Goal: Task Accomplishment & Management: Use online tool/utility

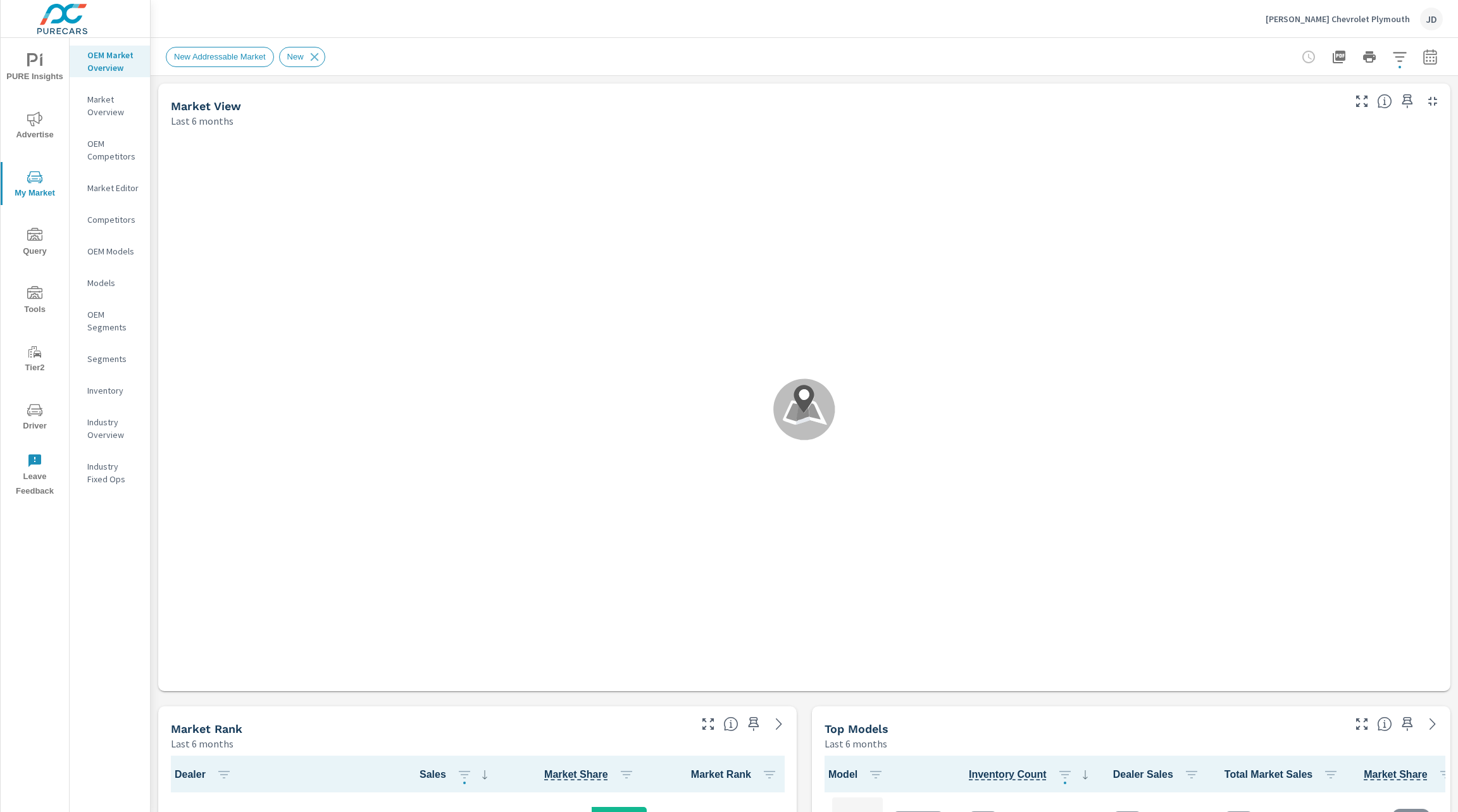
scroll to position [1, 0]
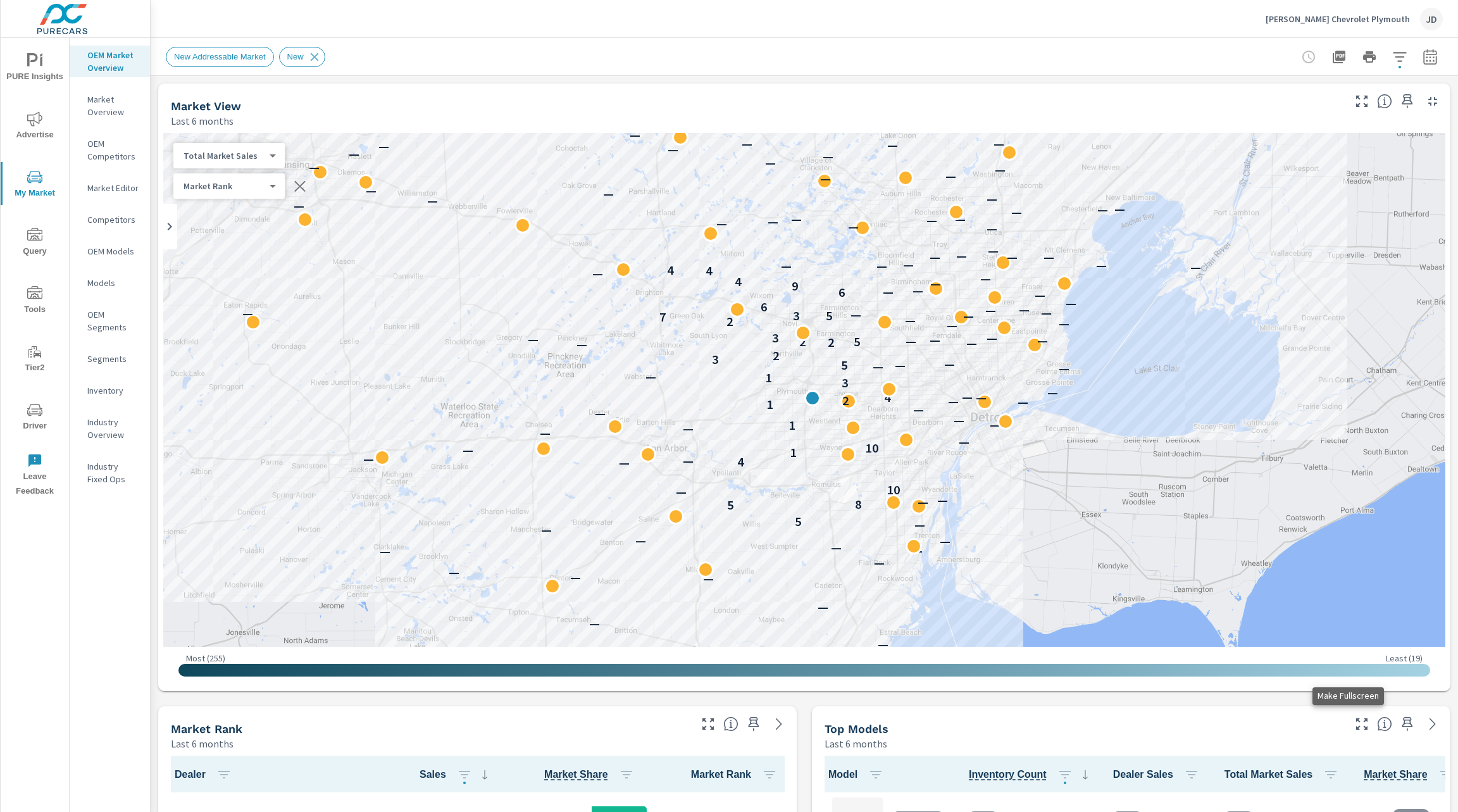
click at [1354, 727] on icon "button" at bounding box center [1361, 723] width 15 height 15
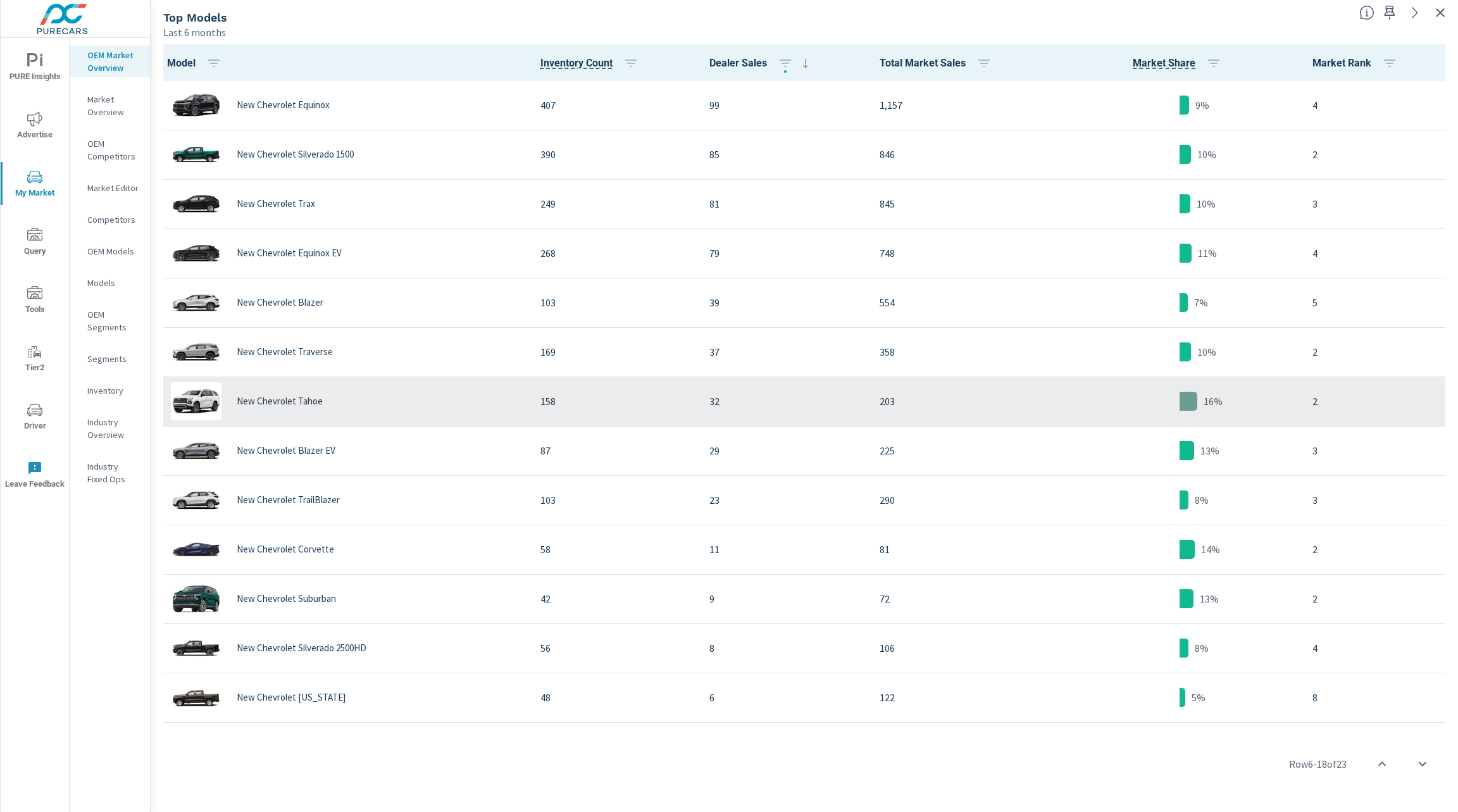
scroll to position [248, 0]
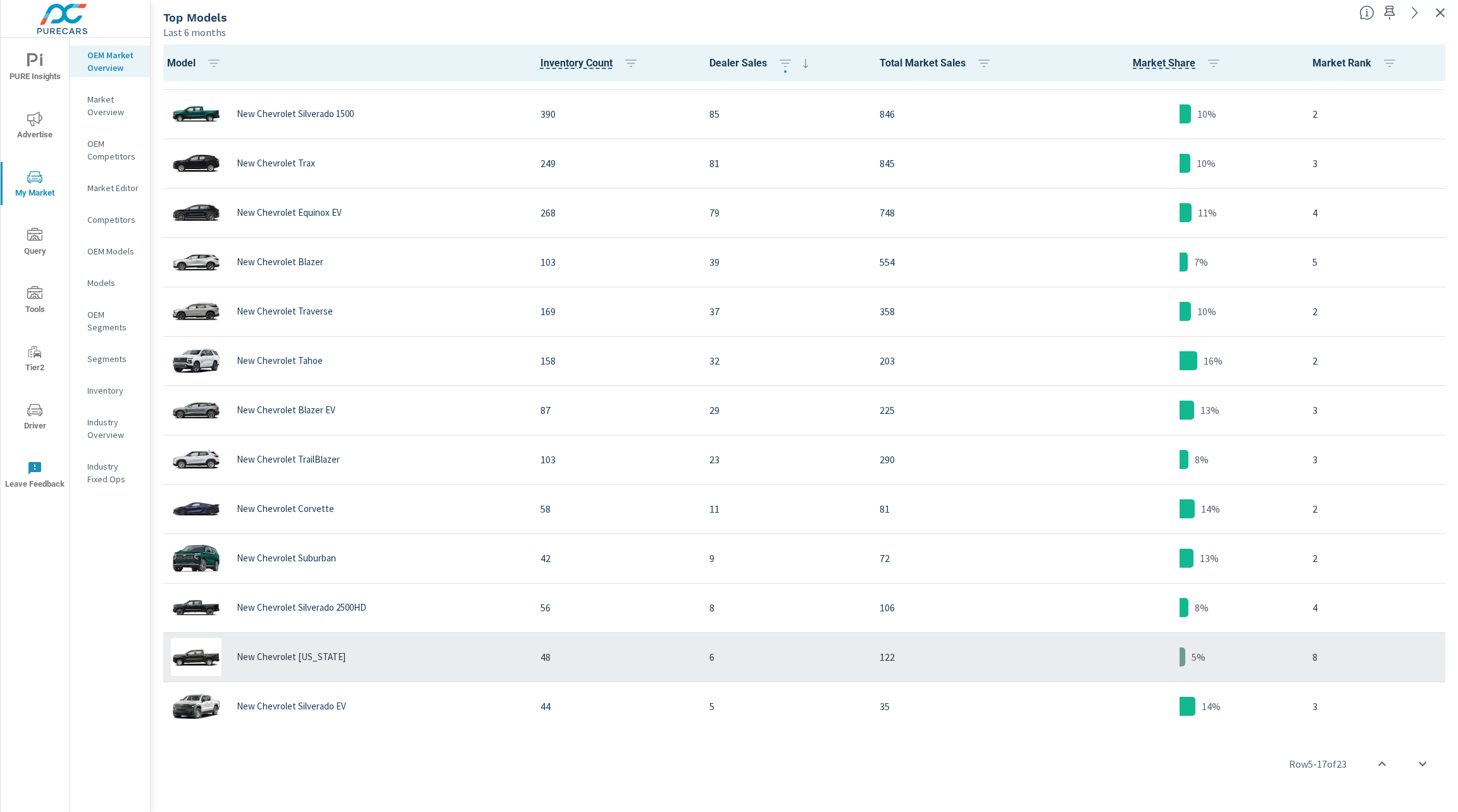
scroll to position [38, 0]
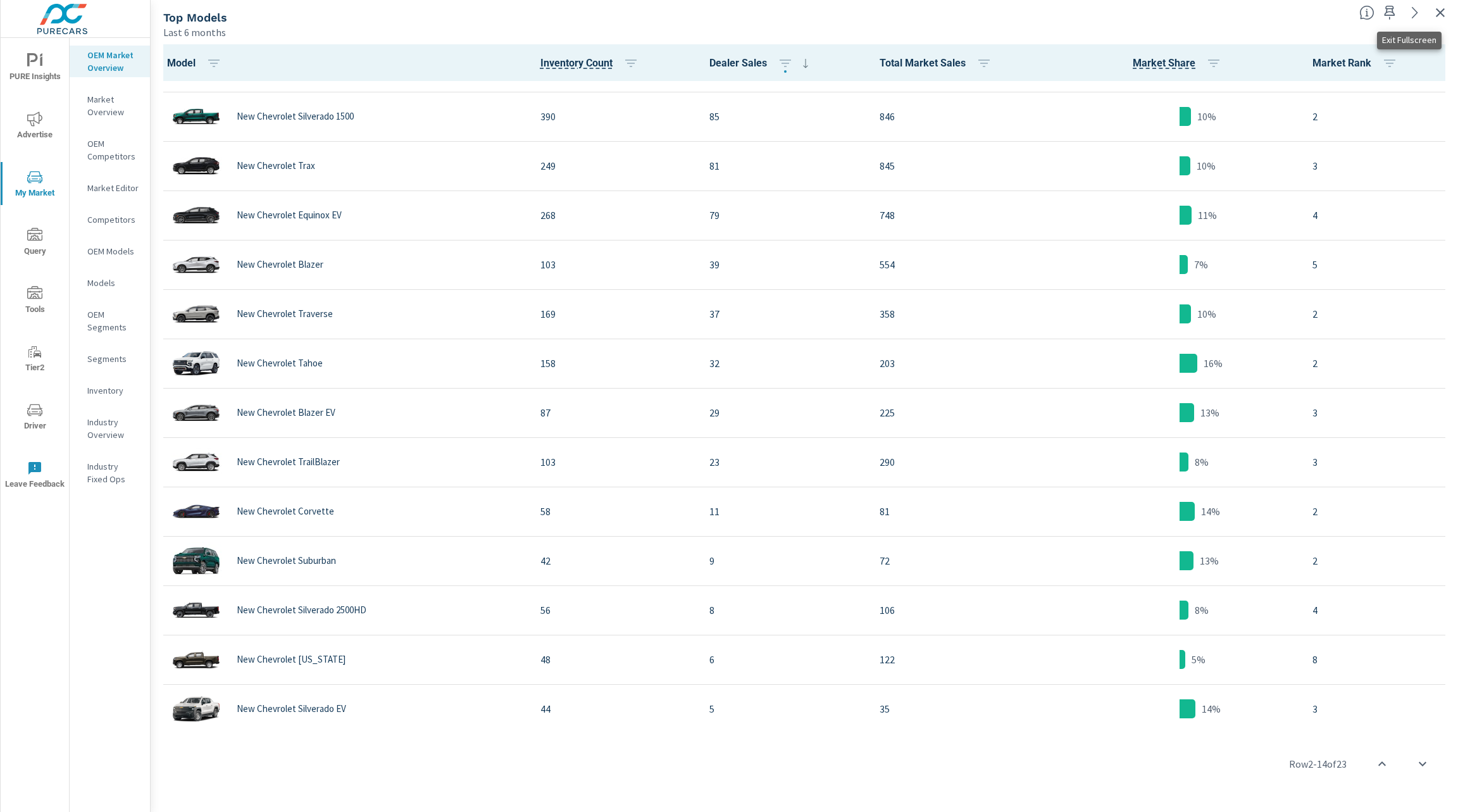
click at [1443, 15] on icon "button" at bounding box center [1440, 13] width 15 height 15
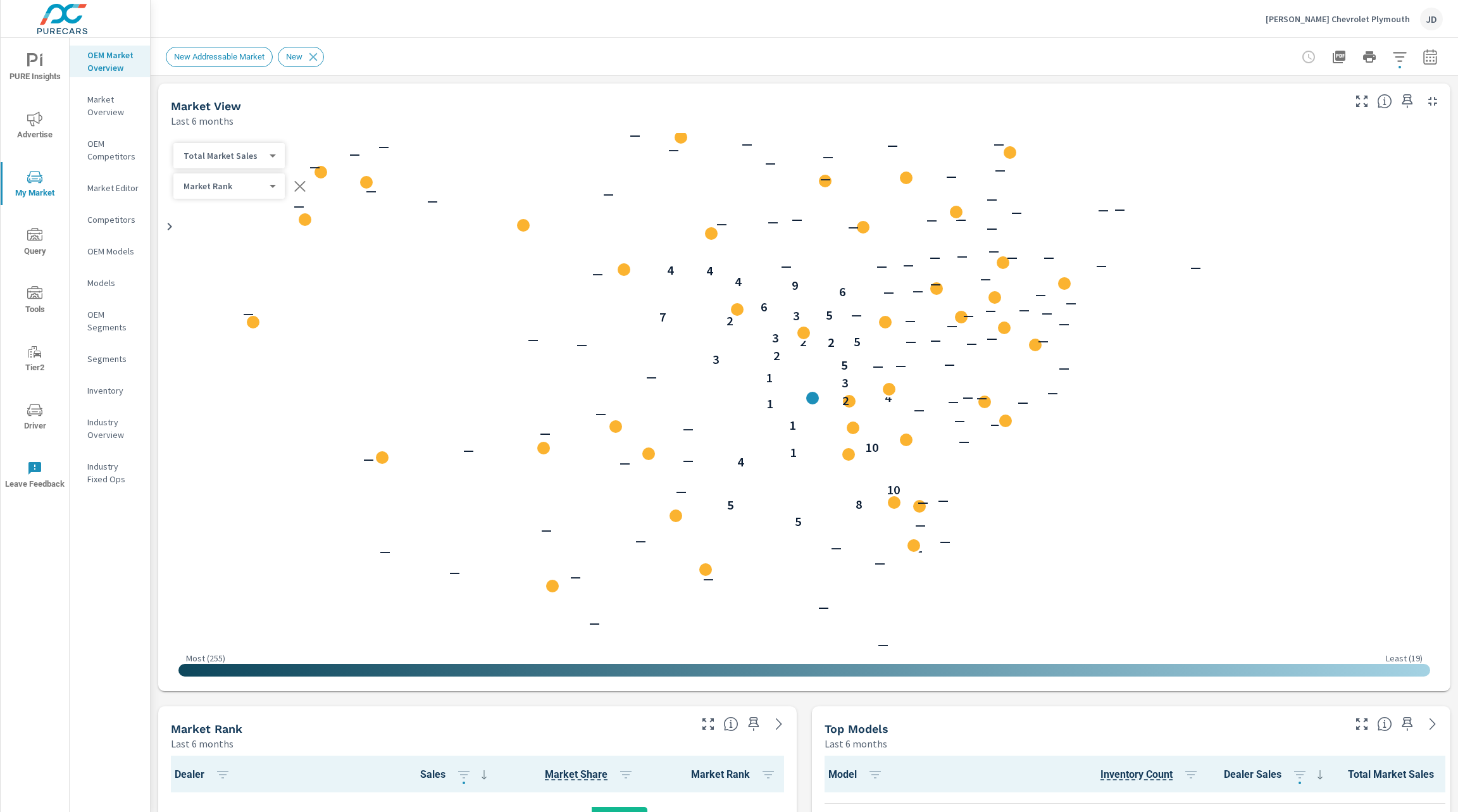
scroll to position [1, 0]
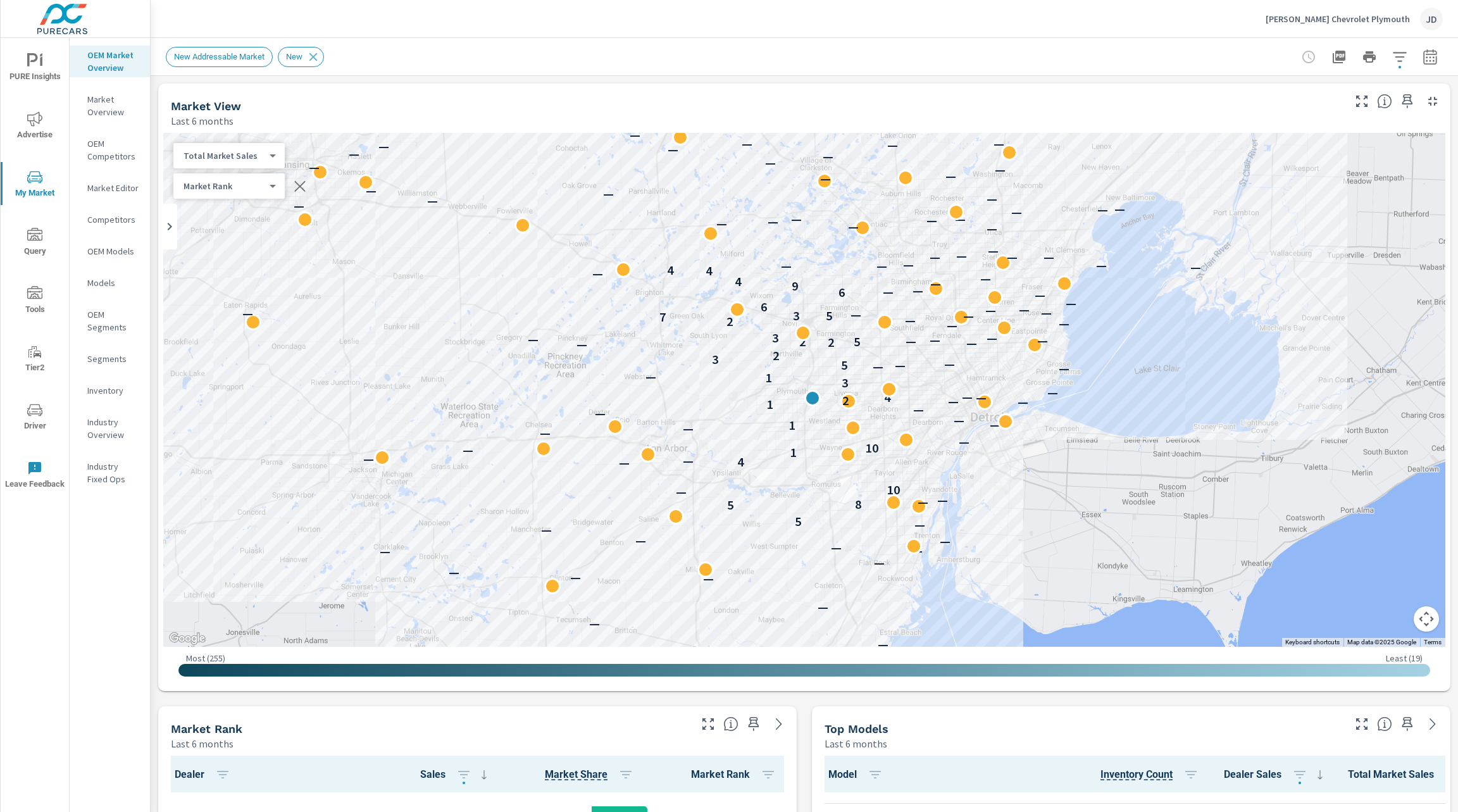
click at [36, 79] on span "PURE Insights" at bounding box center [35, 68] width 61 height 31
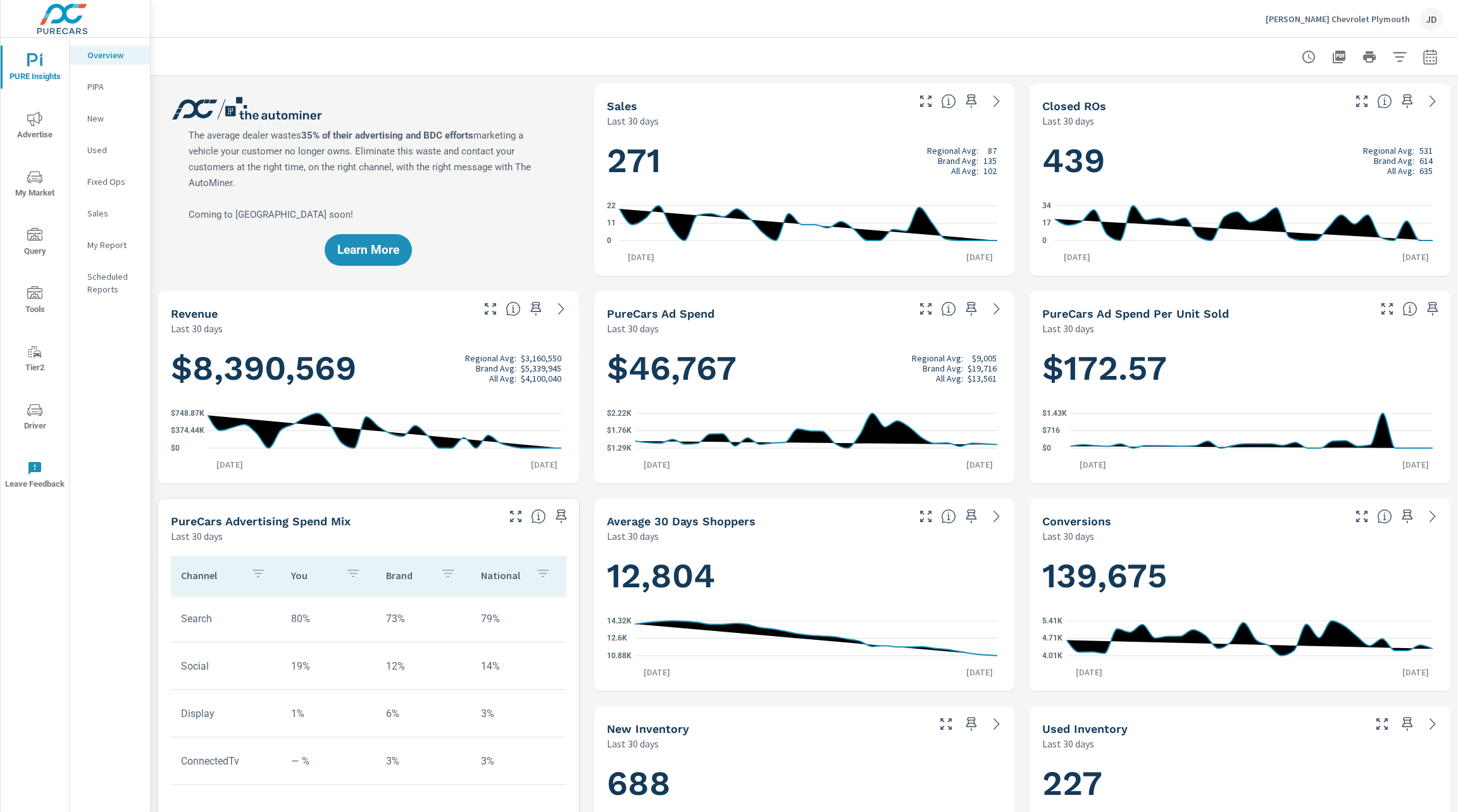
scroll to position [1, 0]
click at [103, 236] on div "My Report" at bounding box center [109, 244] width 80 height 19
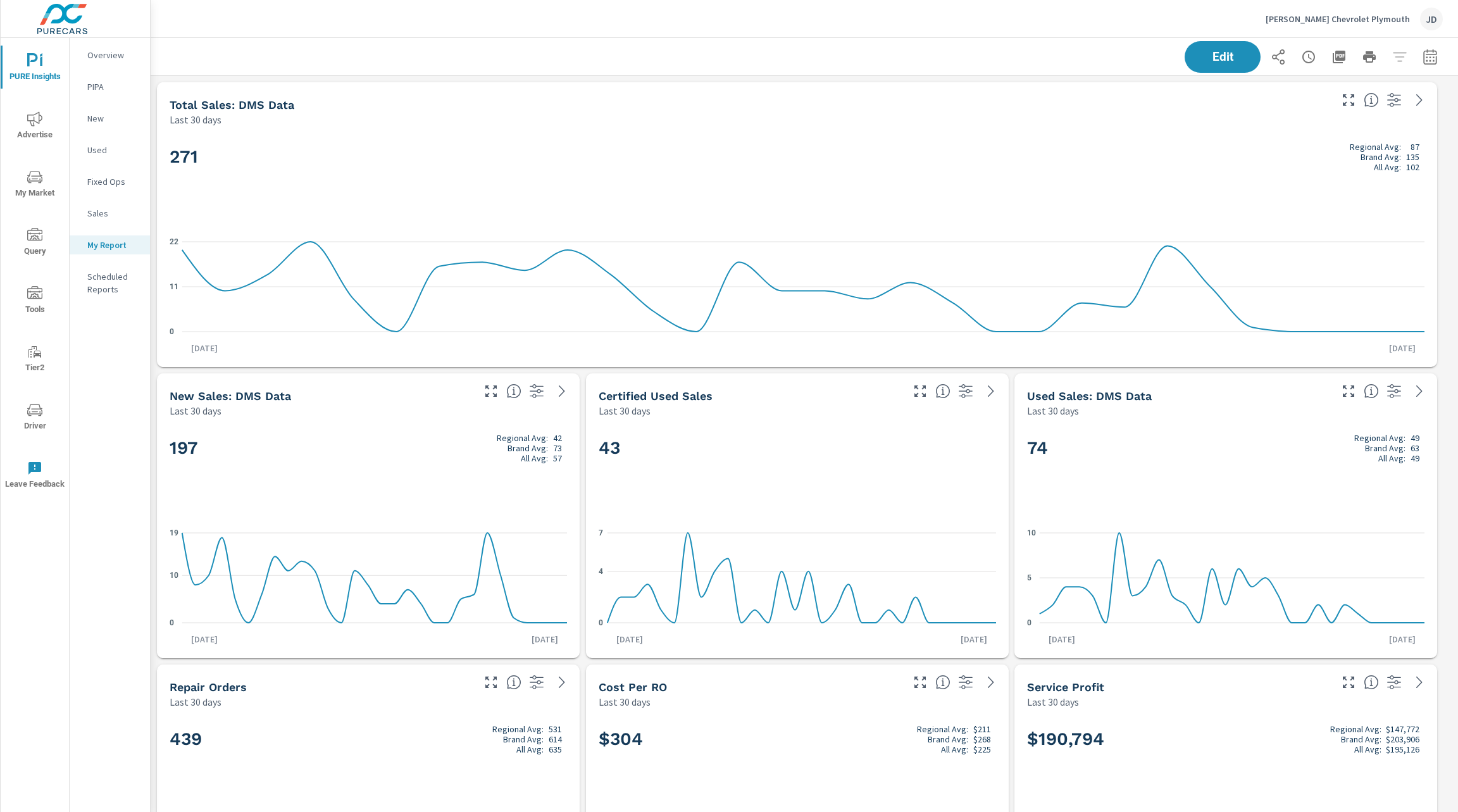
scroll to position [1, 0]
click at [1426, 60] on icon "button" at bounding box center [1430, 59] width 8 height 5
click at [1328, 118] on select "Custom [DATE] Last week Last 7 days Last 14 days Last 30 days Last 45 days Last…" at bounding box center [1314, 110] width 127 height 25
click at [1251, 97] on select "Custom [DATE] Last week Last 7 days Last 14 days Last 30 days Last 45 days Last…" at bounding box center [1314, 110] width 127 height 25
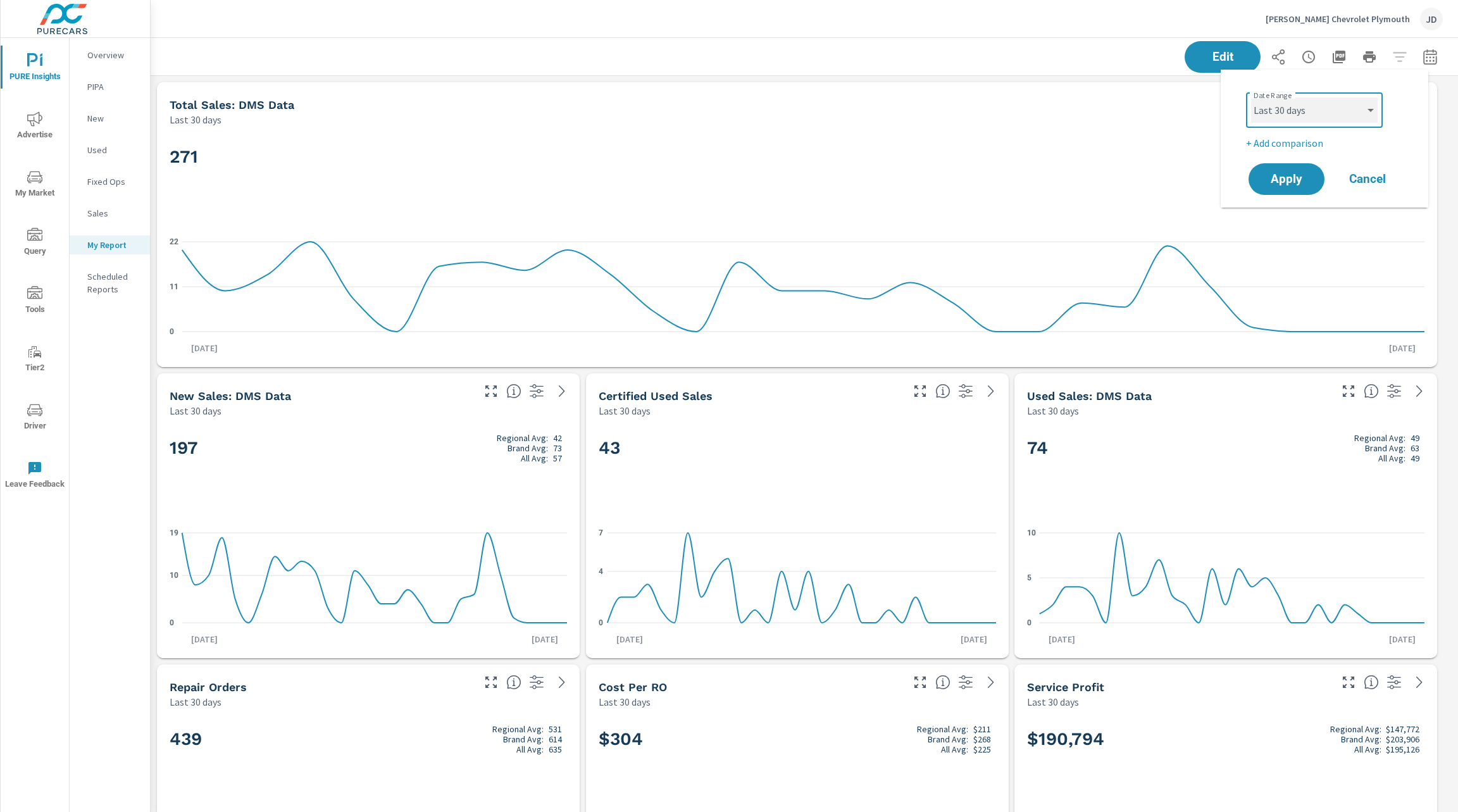
select select "Last month"
click at [1311, 144] on p "+ Add comparison" at bounding box center [1327, 142] width 162 height 15
drag, startPoint x: 1300, startPoint y: 215, endPoint x: 1364, endPoint y: 165, distance: 81.2
click at [1364, 165] on div "Date Range Custom [DATE] Last week Last 7 days Last 14 days Last 30 days Last 4…" at bounding box center [1324, 156] width 177 height 153
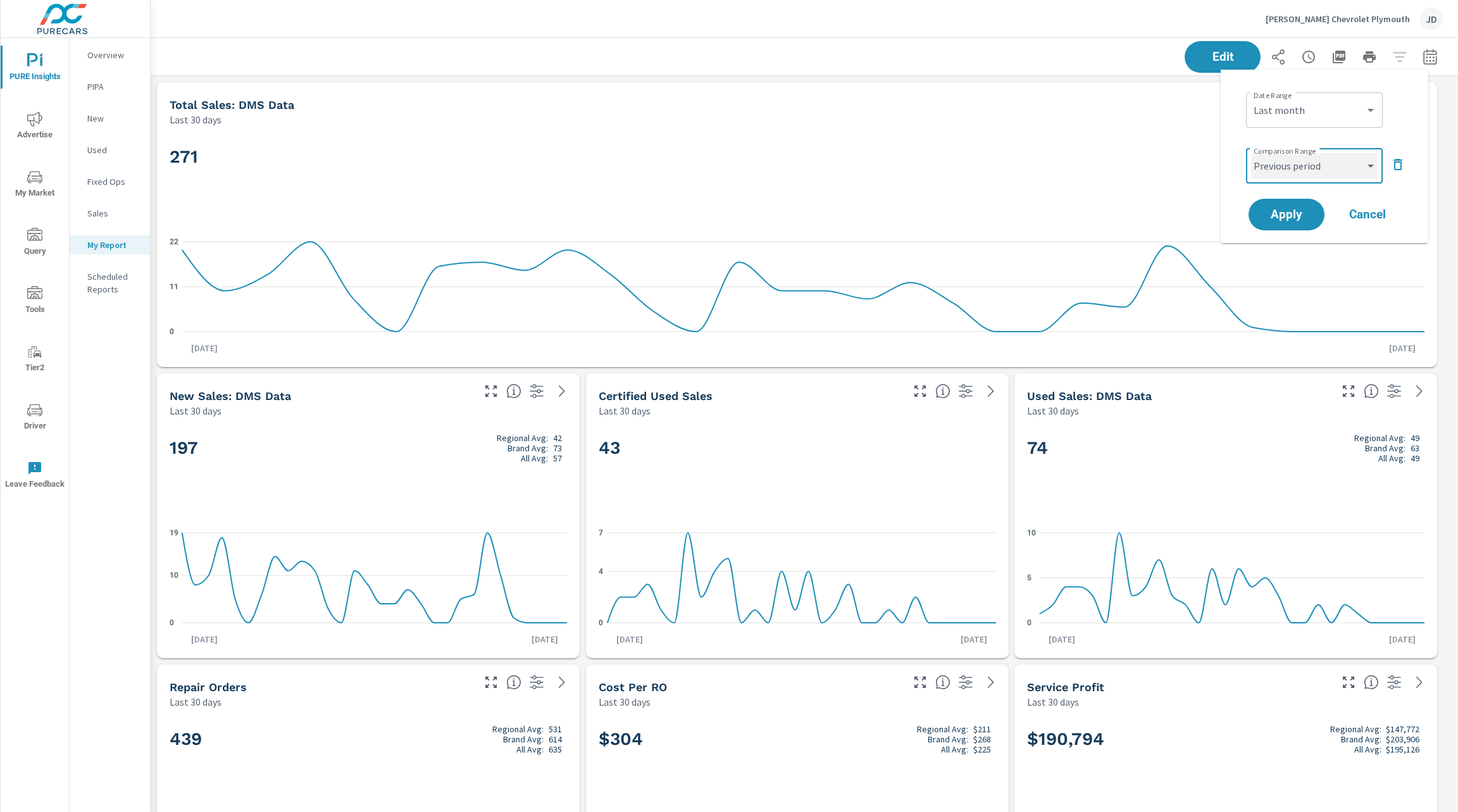
click at [1364, 165] on select "Custom Previous period Previous month Previous year" at bounding box center [1314, 166] width 127 height 25
click at [1251, 153] on select "Custom Previous period Previous month Previous year" at bounding box center [1314, 166] width 127 height 25
select select "Previous month"
click at [1290, 213] on span "Apply" at bounding box center [1286, 215] width 52 height 12
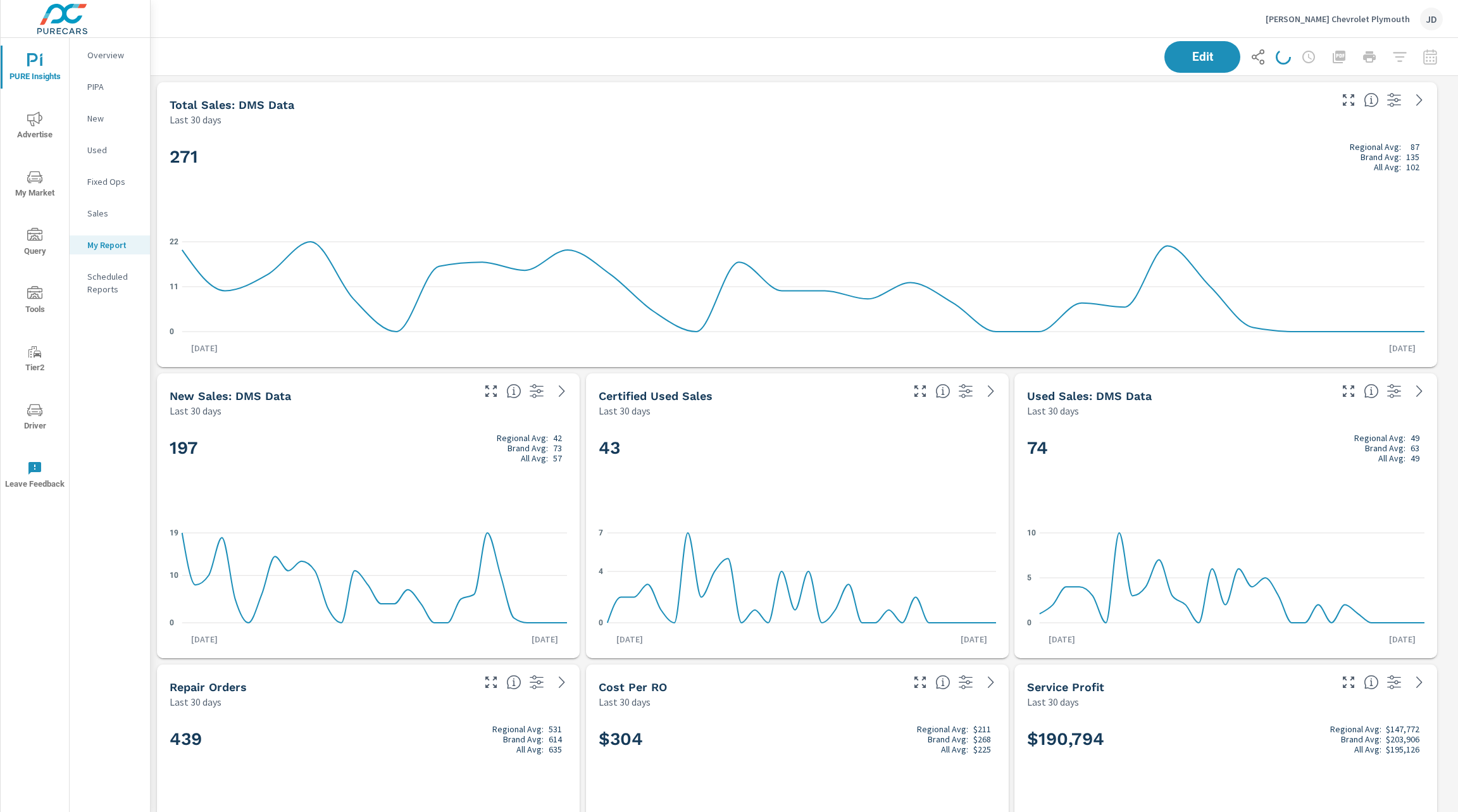
scroll to position [5566, 1323]
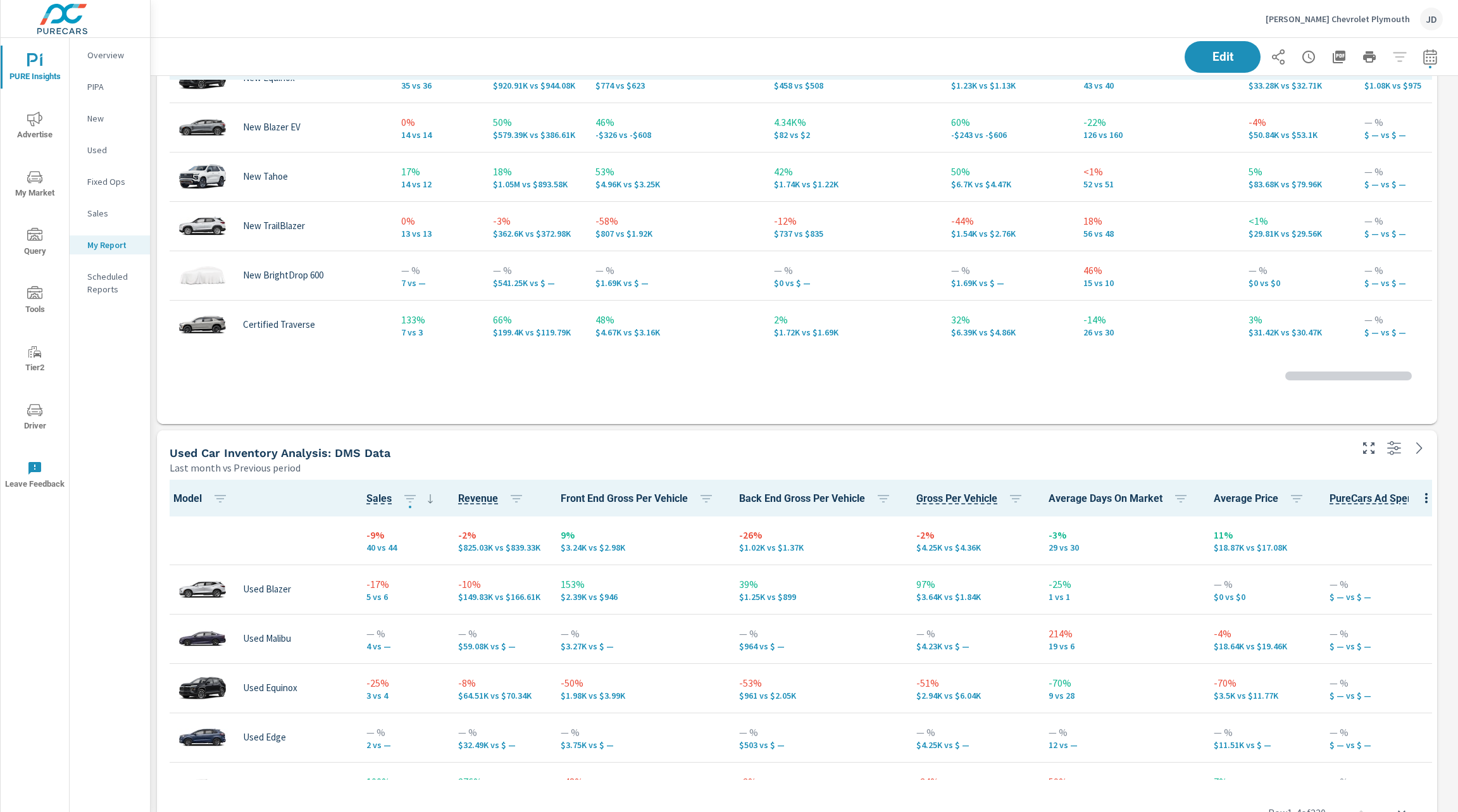
scroll to position [232, 0]
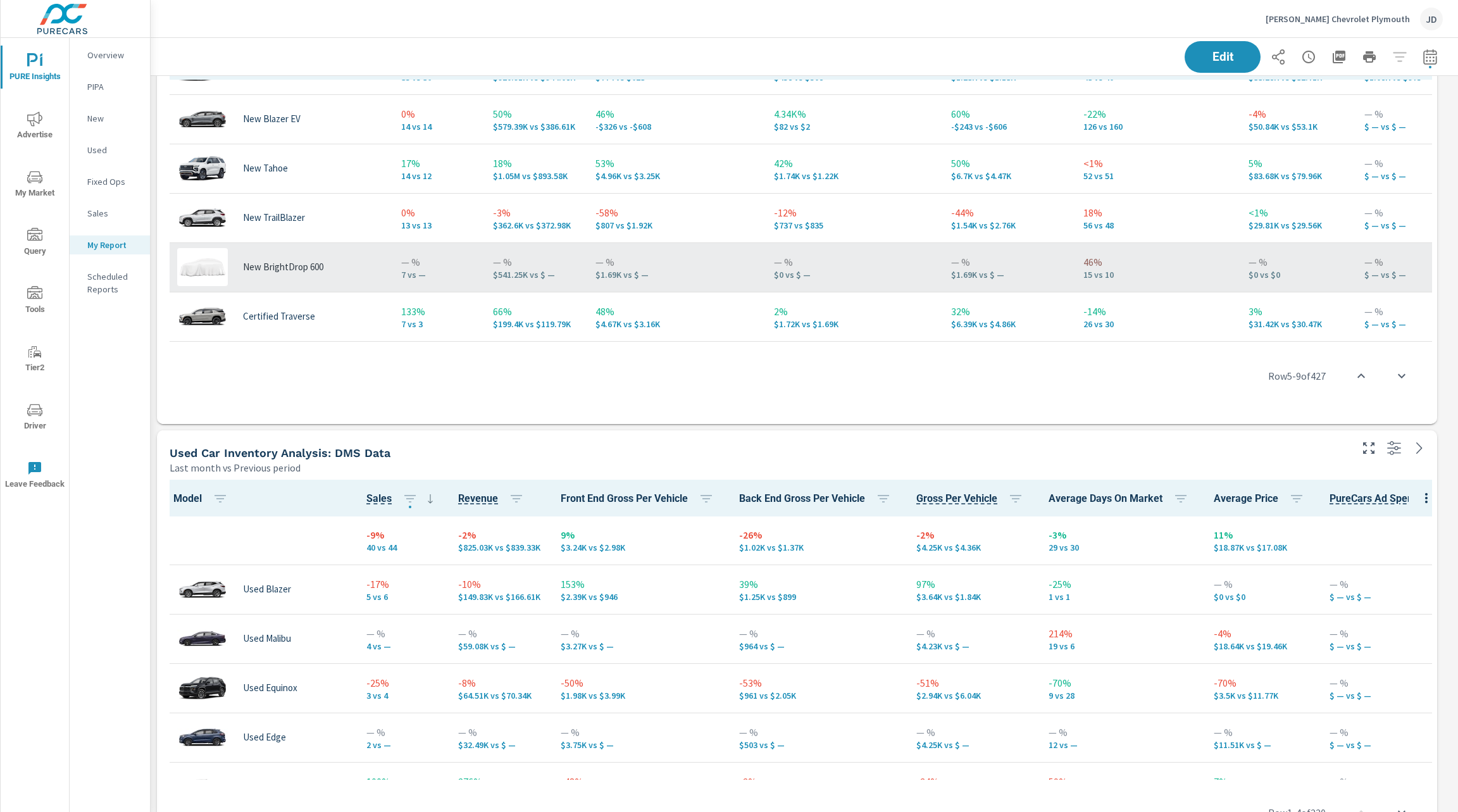
scroll to position [1110, 0]
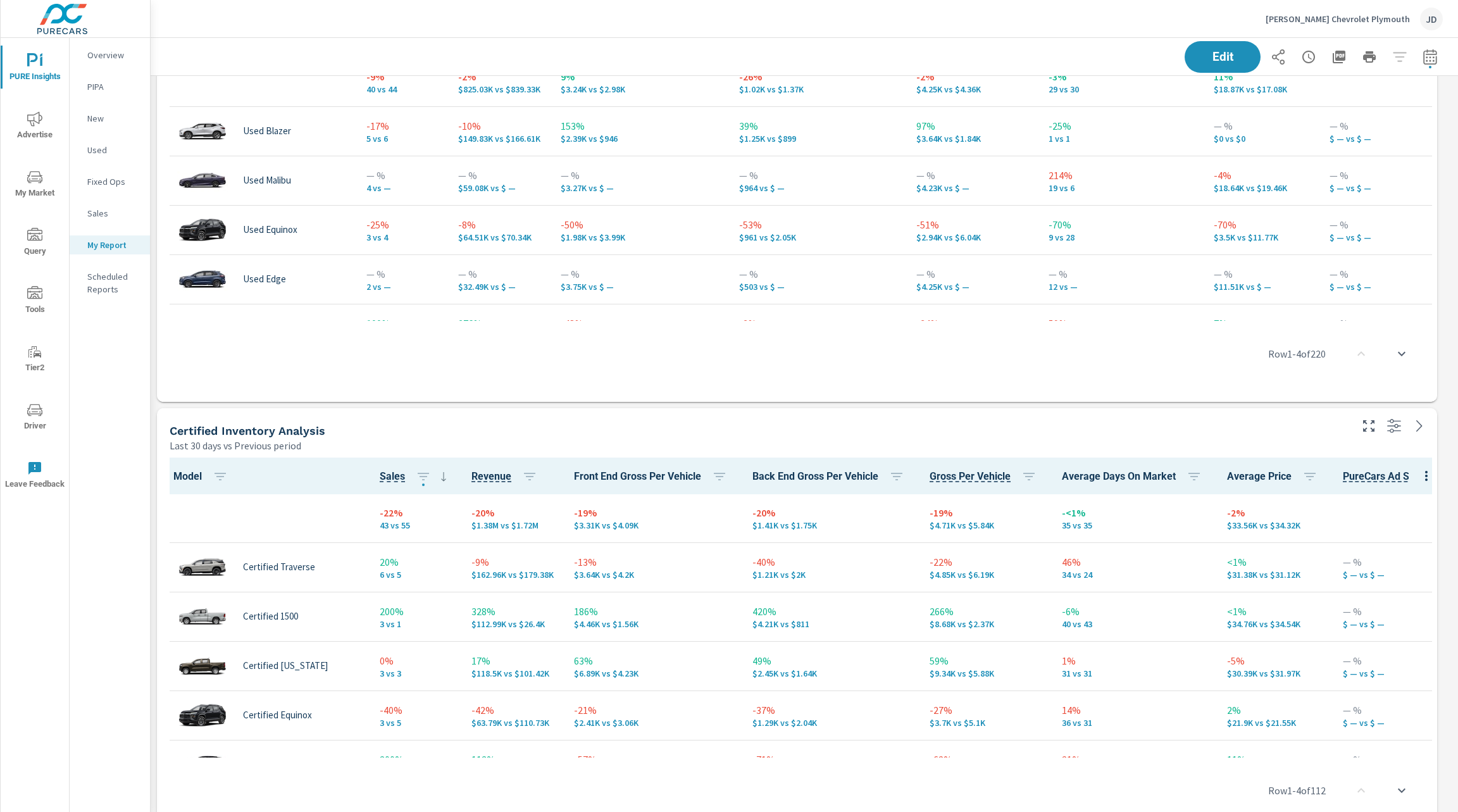
click at [974, 35] on div "[PERSON_NAME] Chevrolet Plymouth JD" at bounding box center [804, 19] width 1277 height 37
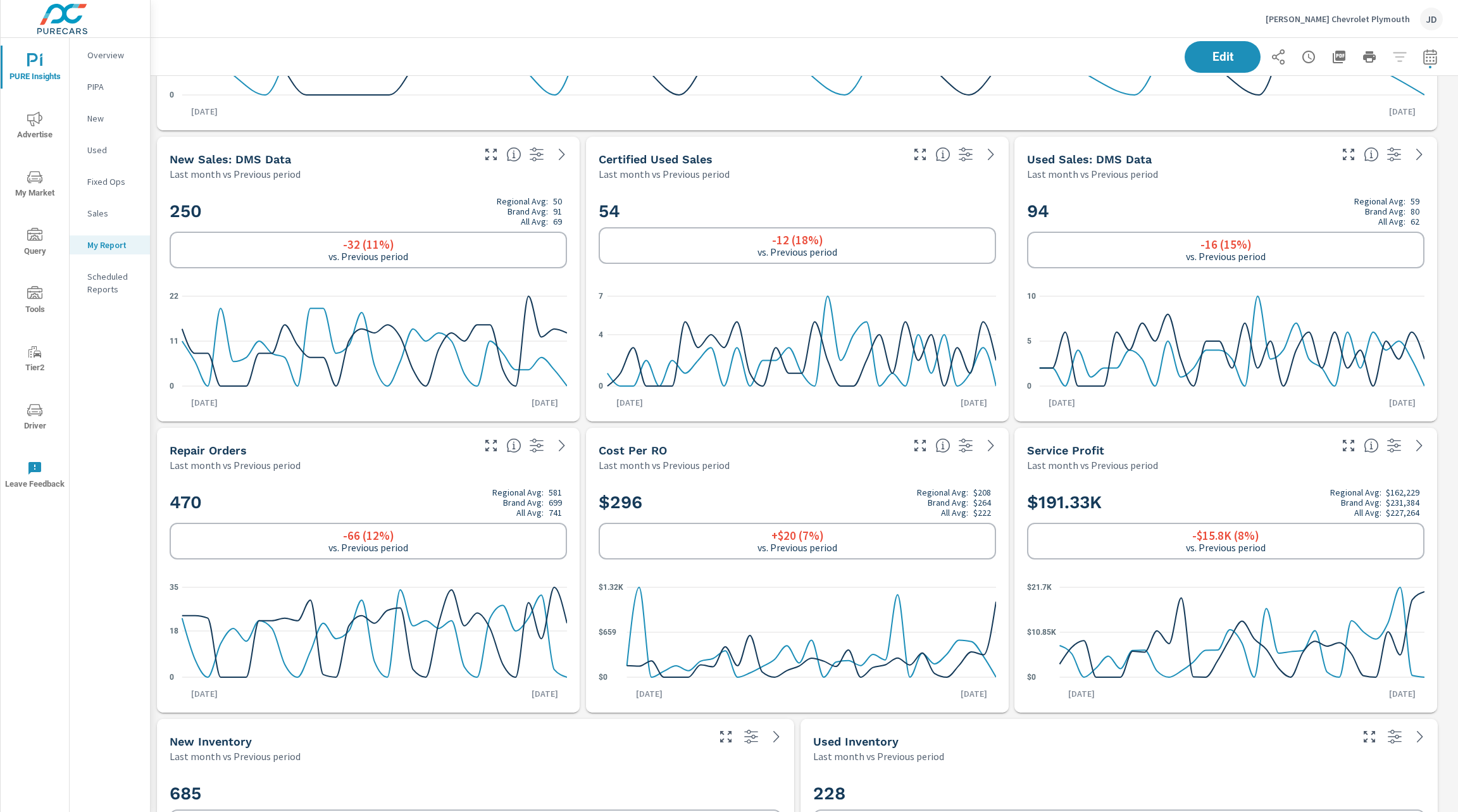
scroll to position [230, 0]
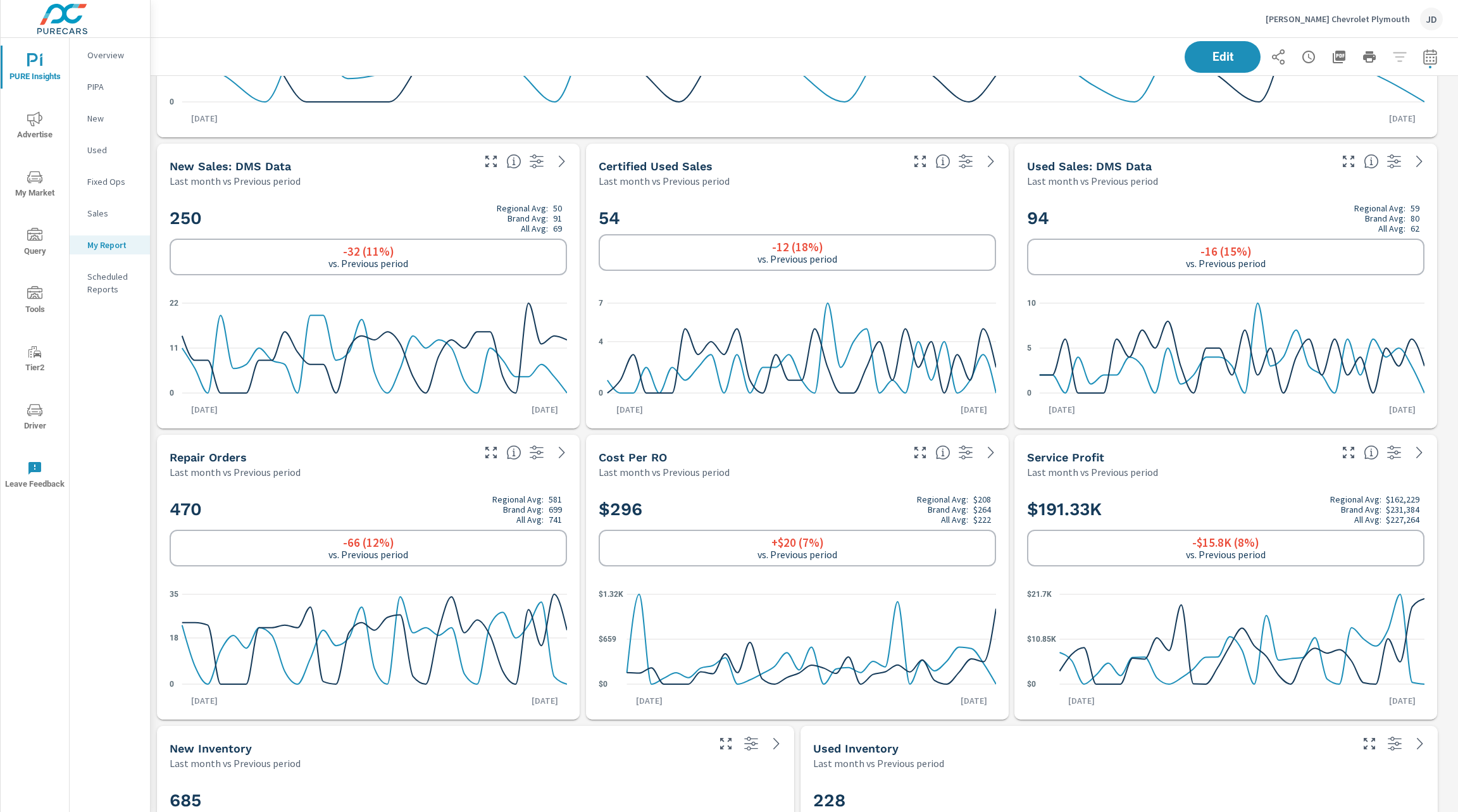
click at [1171, 219] on h2 "94 Regional Avg: 59 Brand Avg: 80 All Avg: 62" at bounding box center [1225, 219] width 397 height 30
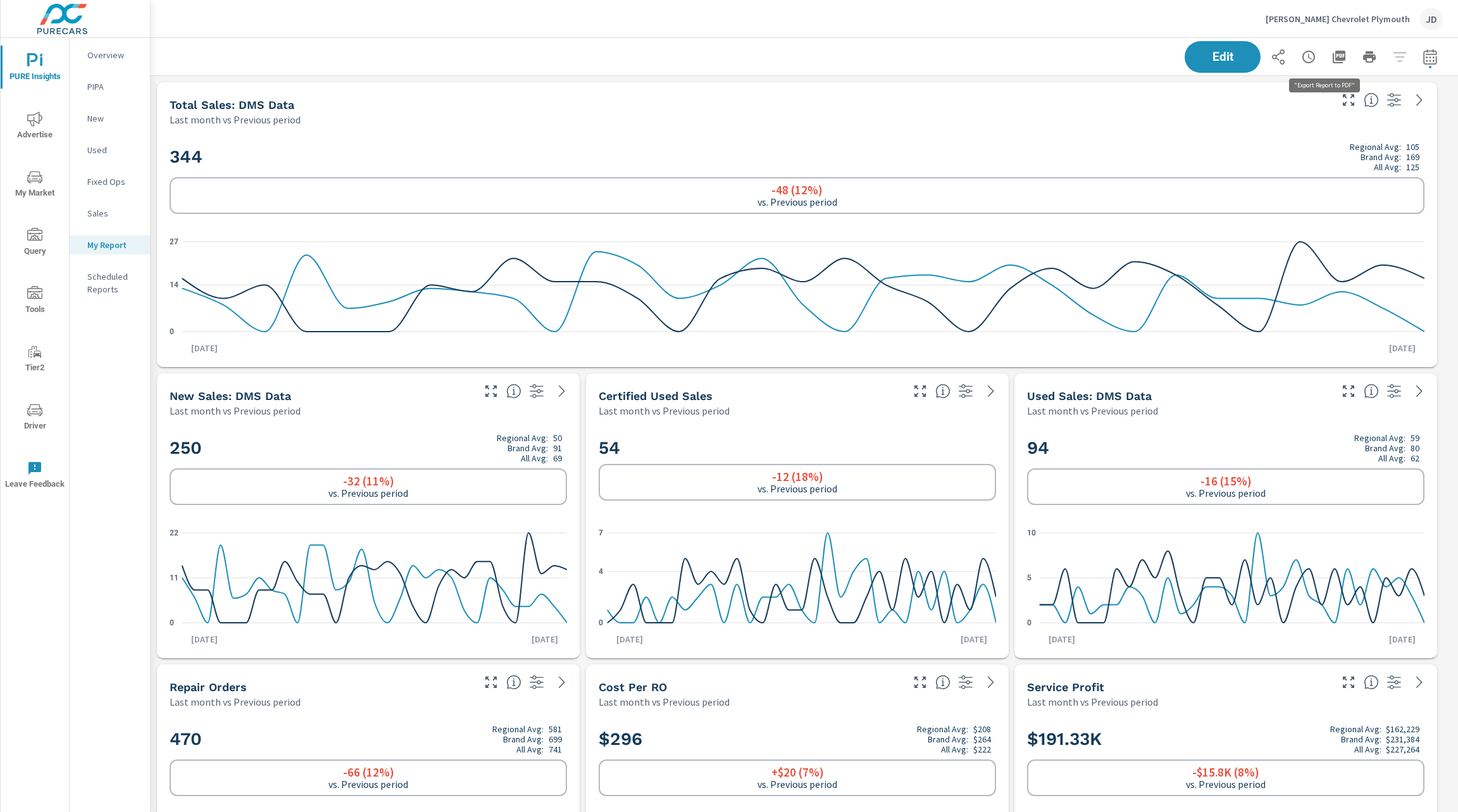
scroll to position [5566, 1323]
